Goal: Task Accomplishment & Management: Manage account settings

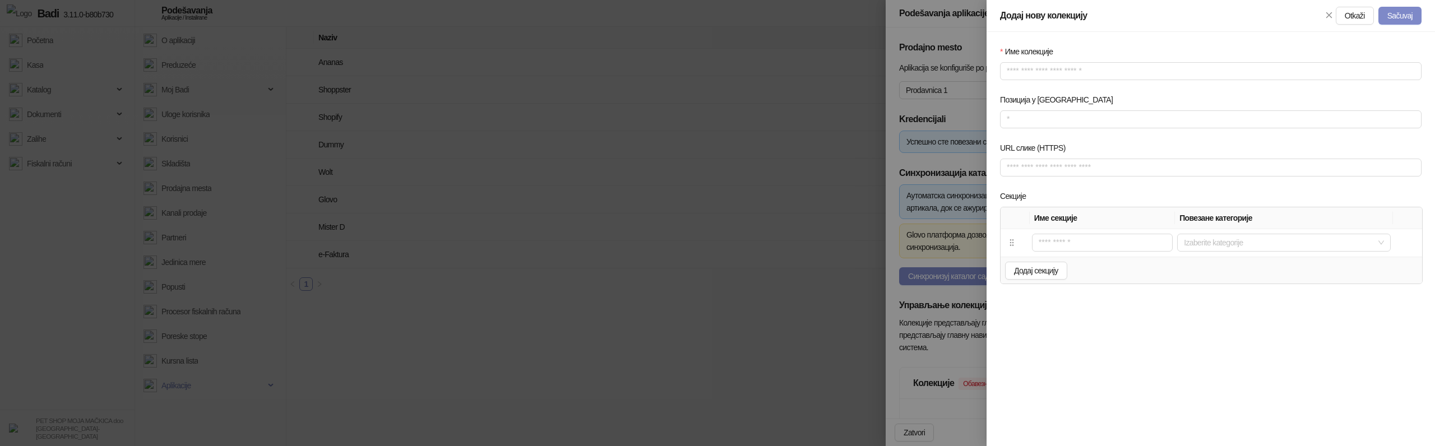
click at [1123, 327] on div "Име колекције Позиција у менију URL слике (HTTPS) Секције Име секције Повезане …" at bounding box center [1211, 239] width 448 height 414
click at [1067, 250] on input "text" at bounding box center [1102, 243] width 141 height 18
type input "*"
click at [1030, 262] on button "Додај секцију" at bounding box center [1036, 271] width 62 height 18
click at [1050, 271] on input "text" at bounding box center [1102, 270] width 140 height 18
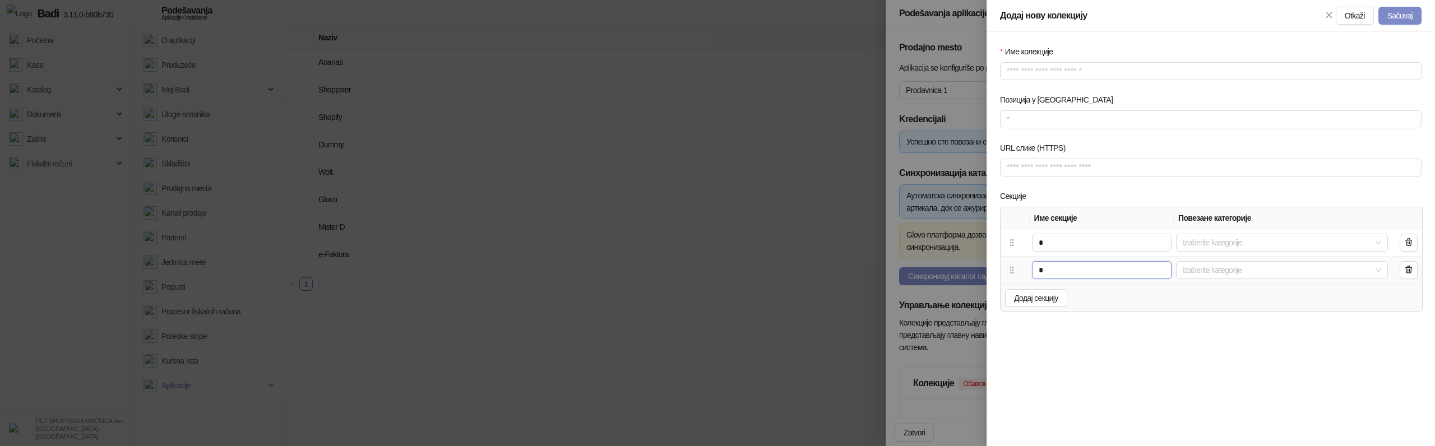
type input "*"
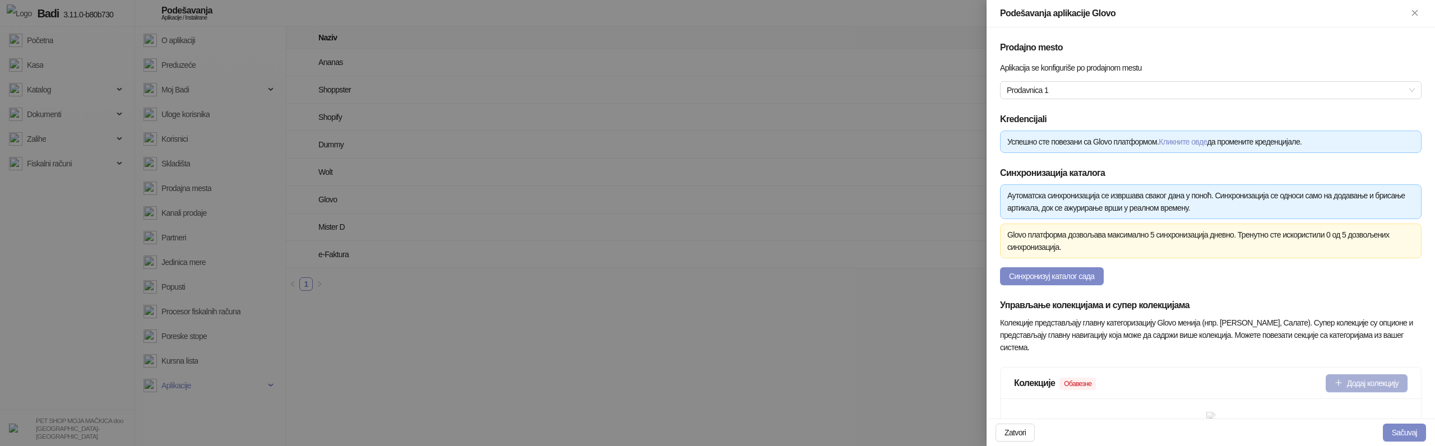
type input "**********"
click at [1343, 378] on button "Додај колекцију" at bounding box center [1367, 383] width 82 height 18
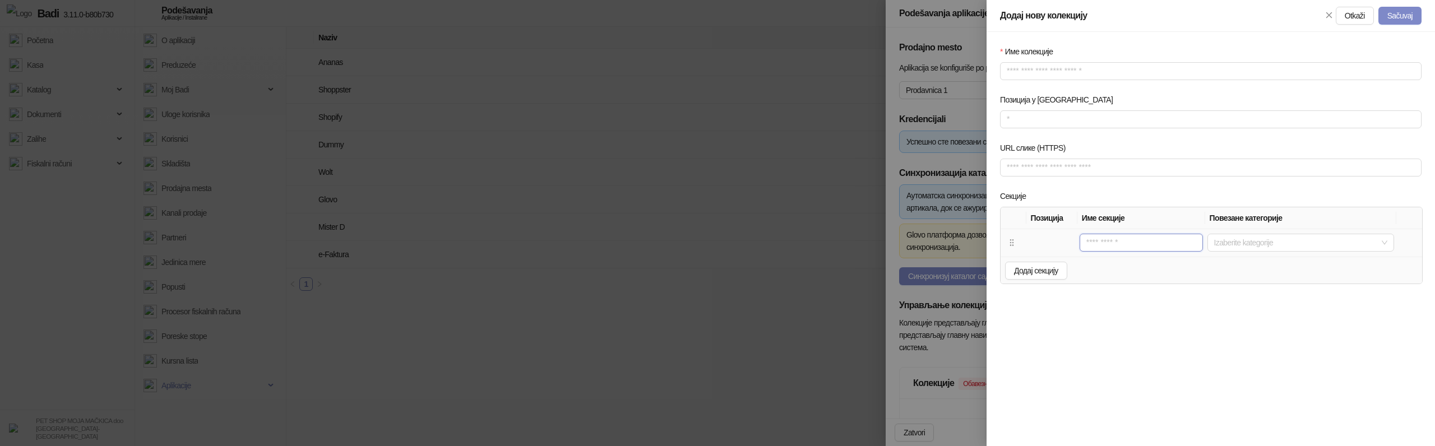
click at [1114, 245] on input "text" at bounding box center [1141, 243] width 123 height 18
type input "*"
click at [1021, 269] on span "Додај секцију" at bounding box center [1036, 270] width 44 height 9
click at [1099, 272] on input "text" at bounding box center [1140, 270] width 123 height 18
type input "*"
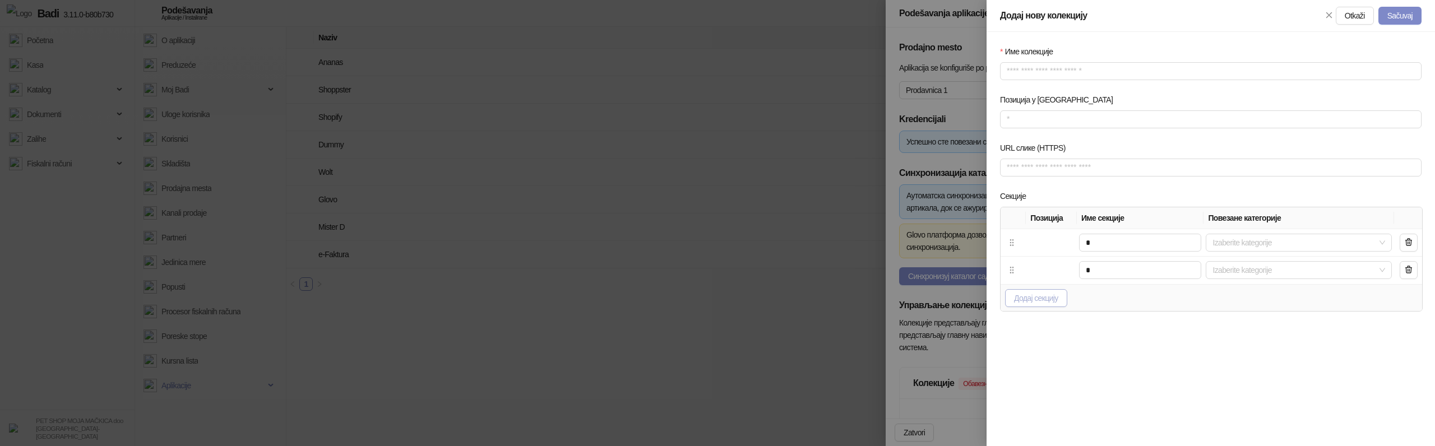
click at [1050, 296] on span "Додај секцију" at bounding box center [1036, 298] width 44 height 9
click at [1116, 308] on td at bounding box center [1140, 297] width 127 height 27
click at [1116, 306] on input "text" at bounding box center [1140, 298] width 123 height 18
type input "*"
click at [1048, 298] on td "3" at bounding box center [1051, 297] width 51 height 27
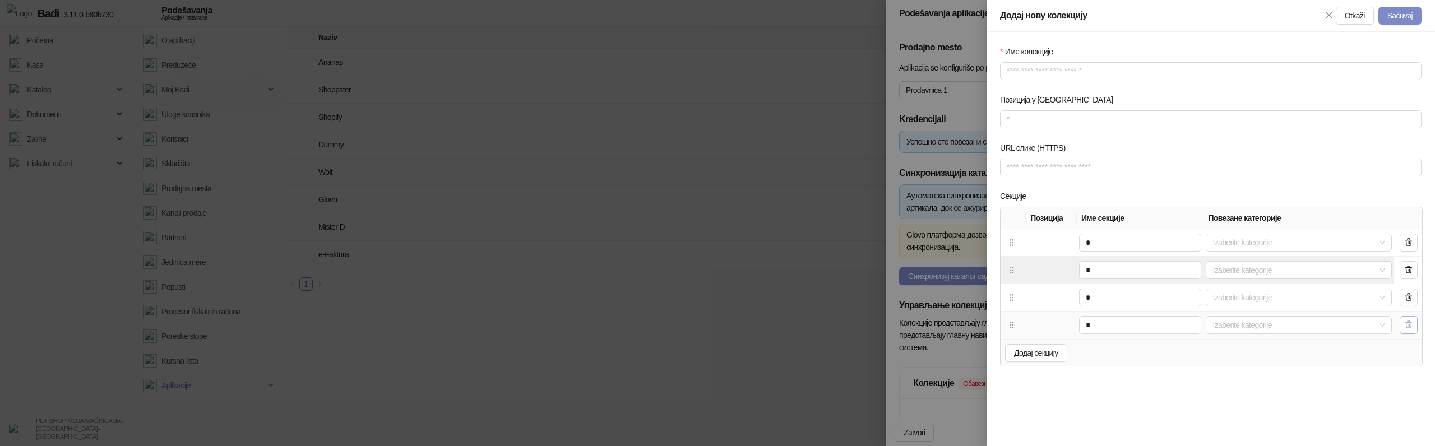
click at [1403, 327] on button "button" at bounding box center [1409, 325] width 18 height 18
click at [1021, 286] on div "Додај секцију" at bounding box center [1212, 297] width 422 height 27
click at [1016, 248] on div at bounding box center [1011, 243] width 13 height 19
drag, startPoint x: 1016, startPoint y: 248, endPoint x: 1018, endPoint y: 272, distance: 24.2
click at [1018, 272] on tbody "1 * Izaberite kategorije 2 * Izaberite kategorije" at bounding box center [1212, 256] width 422 height 55
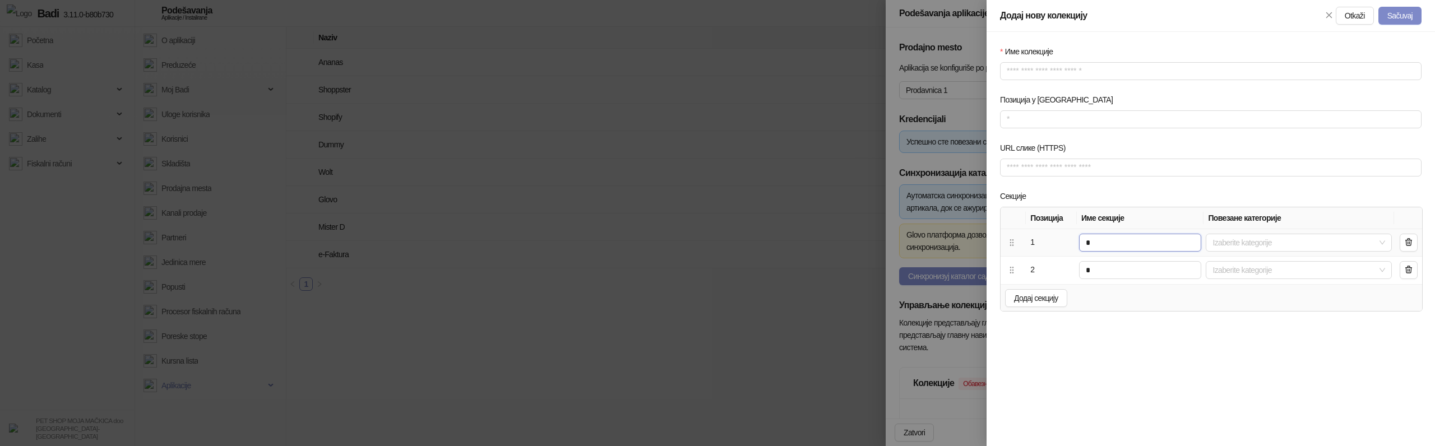
click at [1113, 241] on input "*" at bounding box center [1140, 243] width 123 height 18
type input "**"
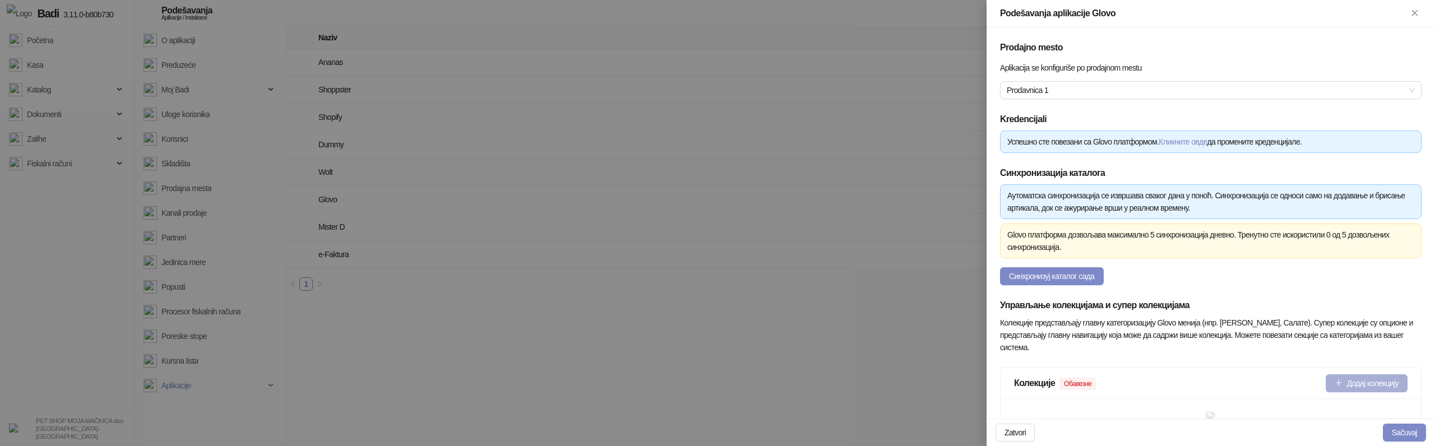
type input "**********"
click at [1344, 386] on button "Додај колекцију" at bounding box center [1367, 383] width 82 height 18
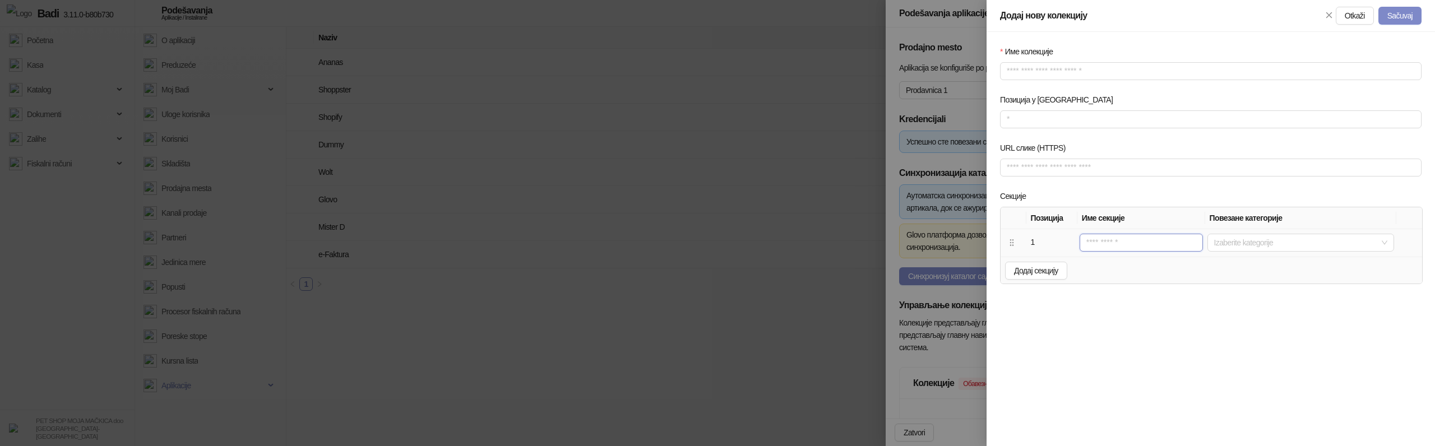
click at [1118, 240] on input "text" at bounding box center [1141, 243] width 123 height 18
type input "*"
click at [1025, 266] on span "Додај секцију" at bounding box center [1036, 270] width 44 height 9
click at [1089, 271] on input "text" at bounding box center [1140, 270] width 123 height 18
type input "*"
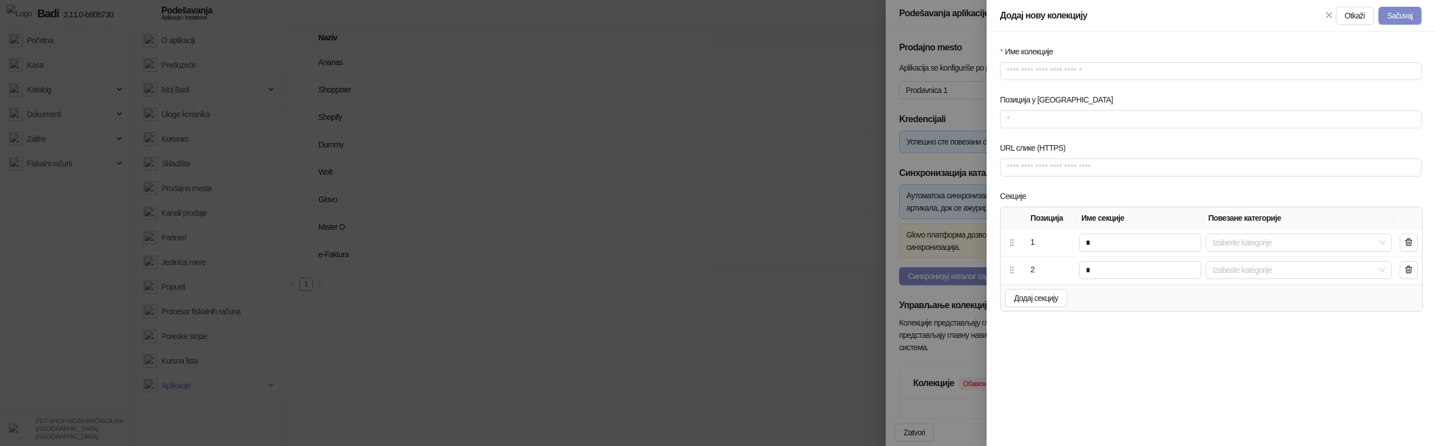
click at [1093, 331] on div "Име колекције Позиција у менију URL слике (HTTPS) Секције Позиција Име секције …" at bounding box center [1211, 239] width 448 height 414
click at [1011, 270] on icon at bounding box center [1011, 270] width 3 height 6
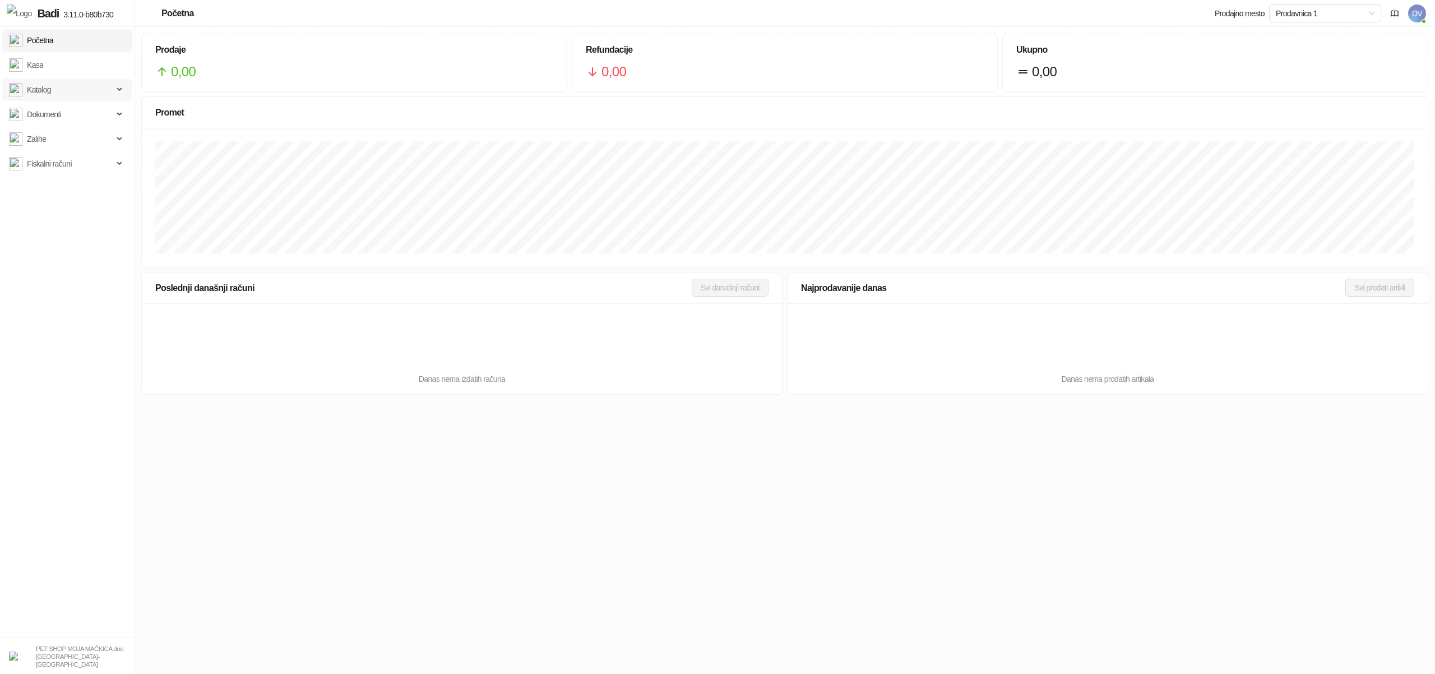
click at [80, 89] on span "Katalog" at bounding box center [61, 89] width 104 height 22
click at [48, 163] on link "Artikli" at bounding box center [30, 163] width 35 height 22
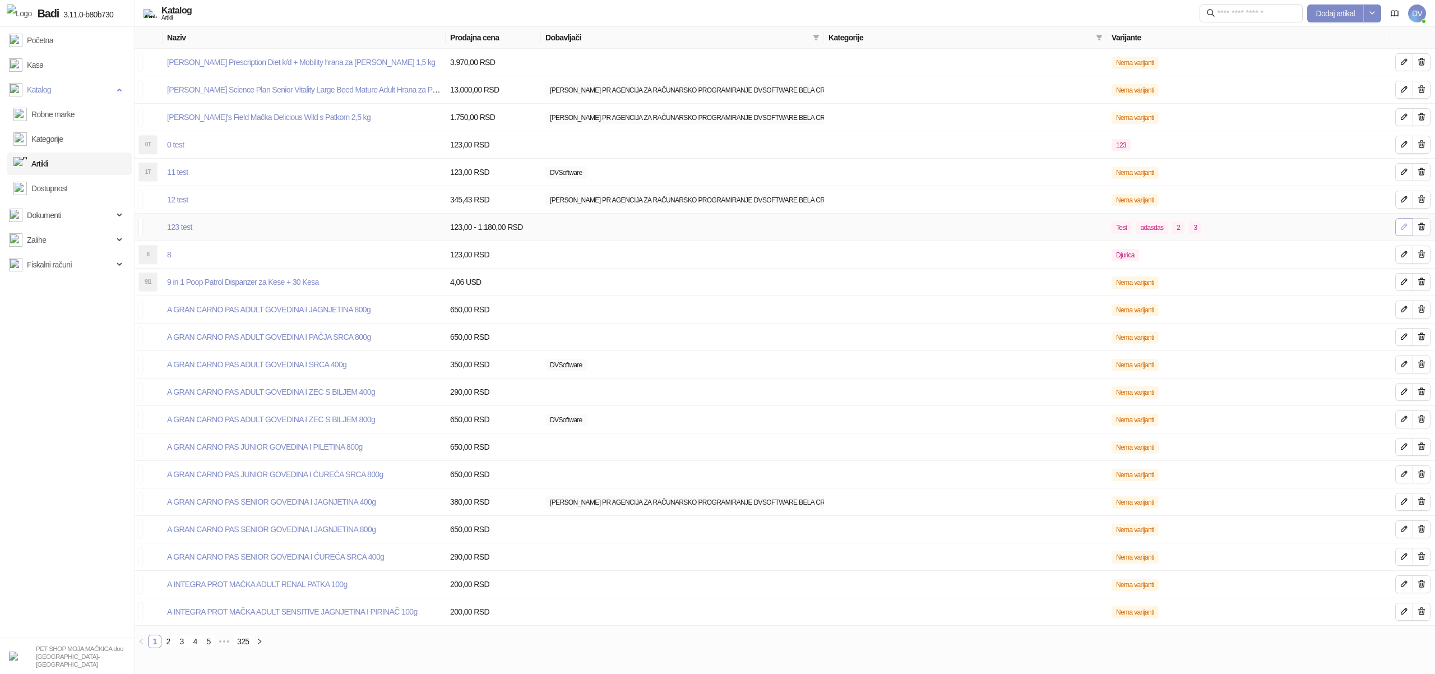
click at [1403, 228] on icon "button" at bounding box center [1404, 226] width 9 height 9
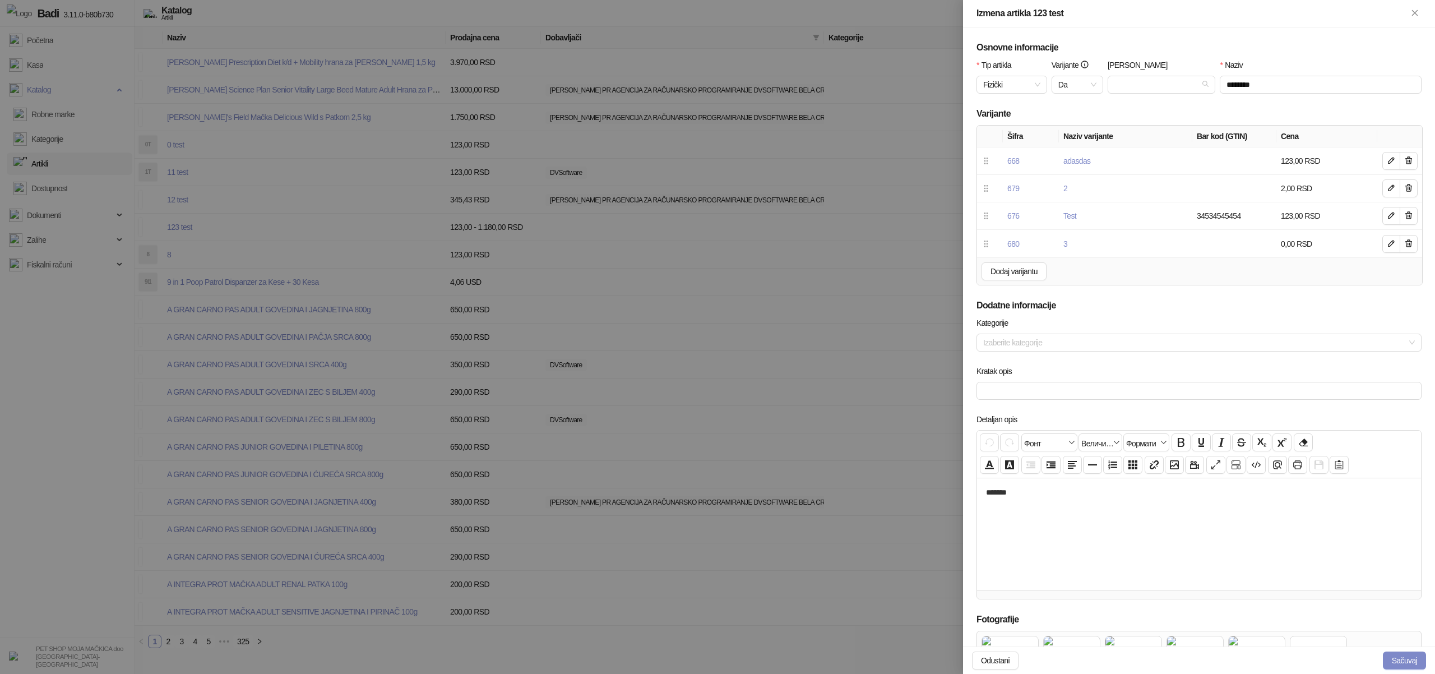
drag, startPoint x: 987, startPoint y: 165, endPoint x: 838, endPoint y: 613, distance: 472.5
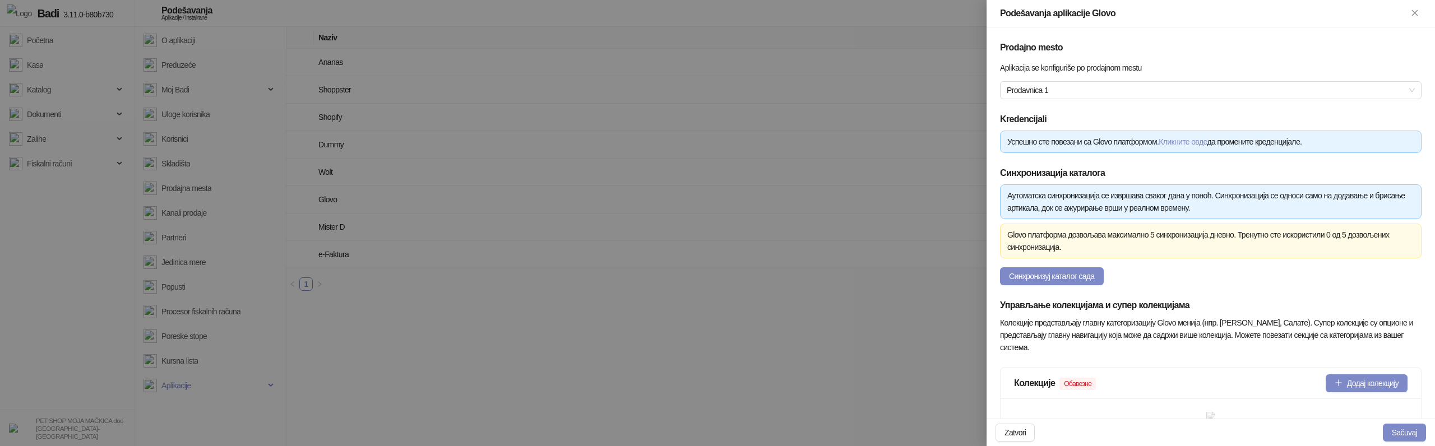
scroll to position [206, 0]
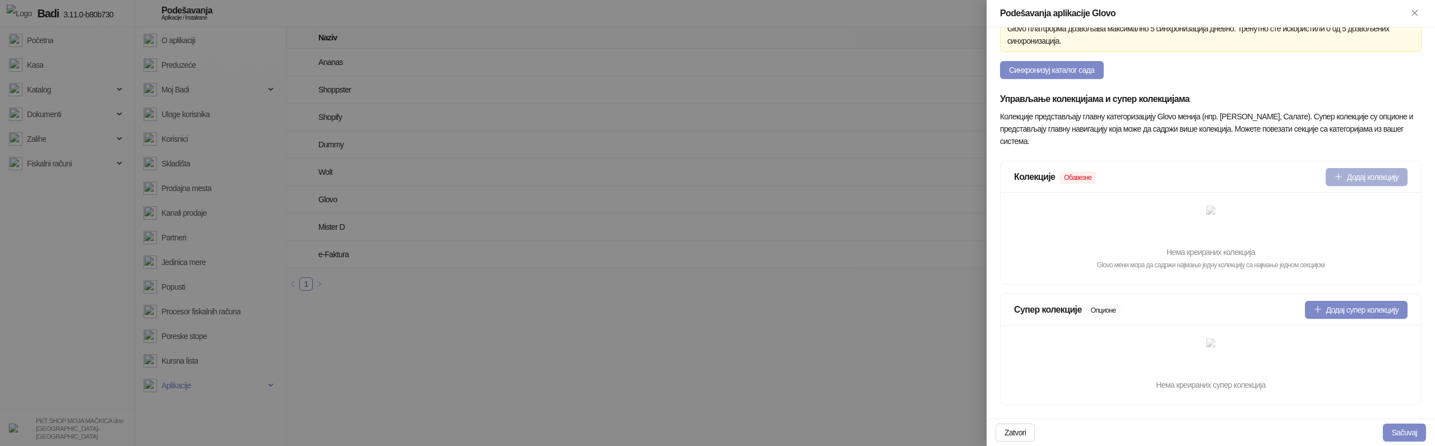
type input "**********"
click at [1343, 175] on button "Додај колекцију" at bounding box center [1367, 177] width 82 height 18
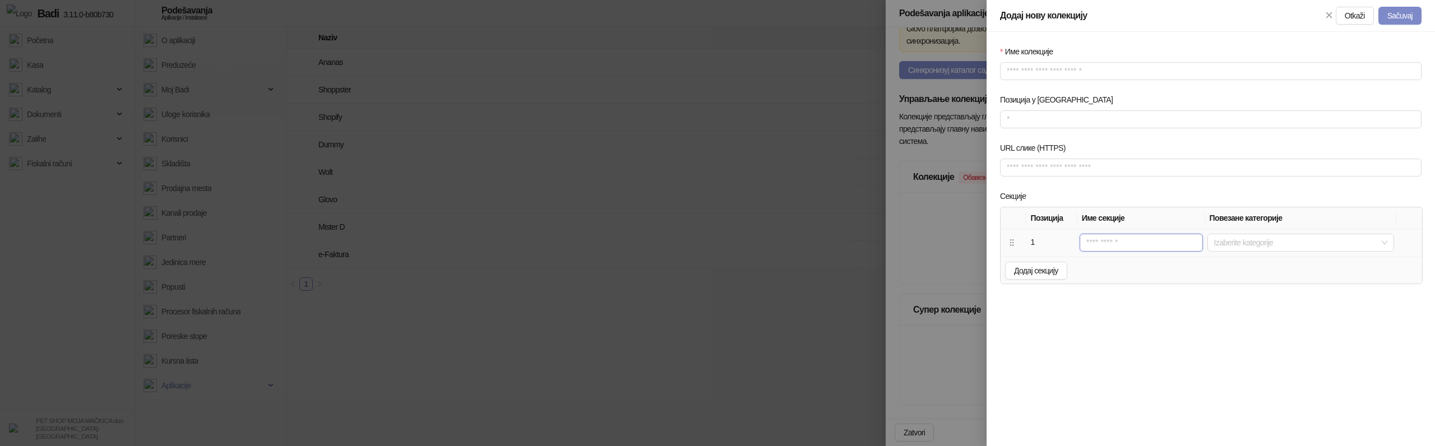
click at [1102, 246] on input "text" at bounding box center [1141, 243] width 123 height 18
type input "*"
click at [1037, 271] on span "Додај секцију" at bounding box center [1036, 270] width 44 height 9
click at [1107, 278] on input "text" at bounding box center [1140, 270] width 123 height 18
type input "*"
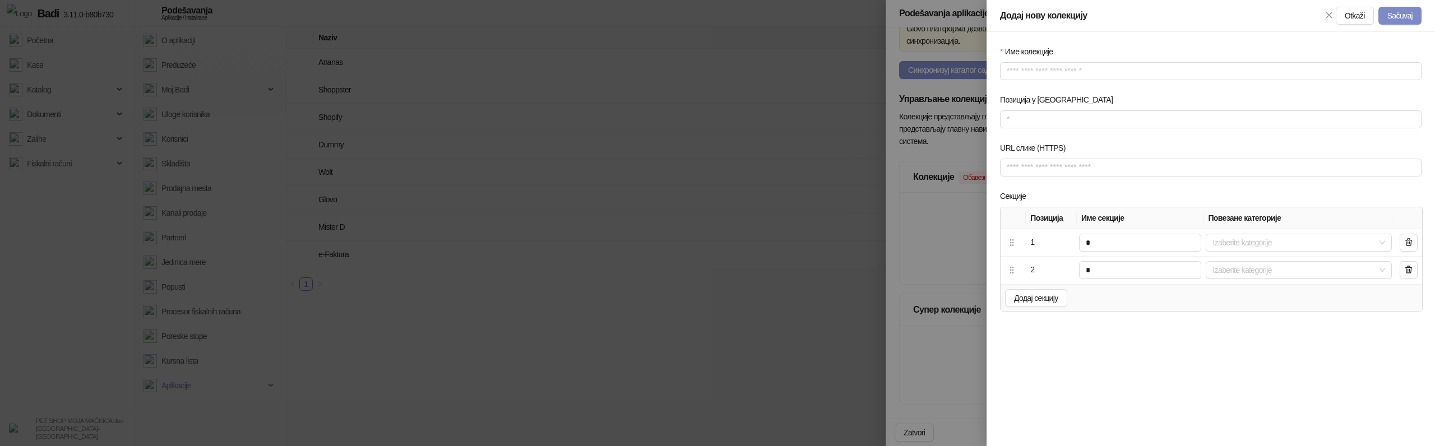
drag, startPoint x: 1072, startPoint y: 403, endPoint x: 1038, endPoint y: 349, distance: 63.5
click at [1072, 403] on div "Име колекције Позиција у менију URL слике (HTTPS) Секције Позиција Име секције …" at bounding box center [1211, 239] width 448 height 414
drag, startPoint x: 1038, startPoint y: 243, endPoint x: 985, endPoint y: 415, distance: 179.6
